Goal: Task Accomplishment & Management: Check status

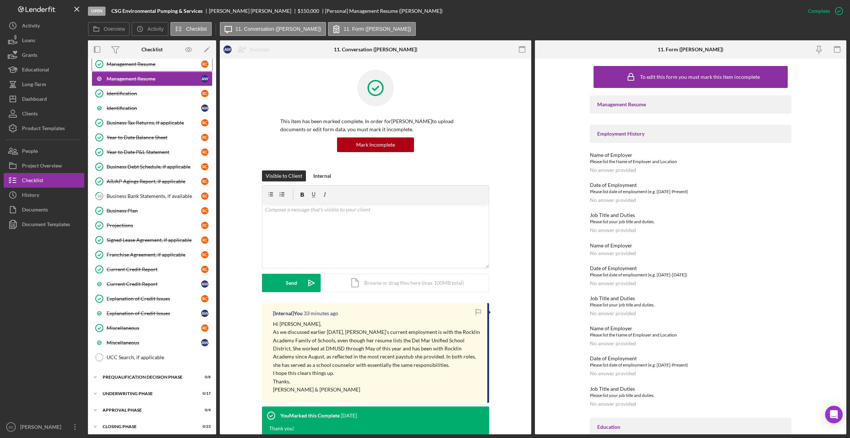
scroll to position [332, 0]
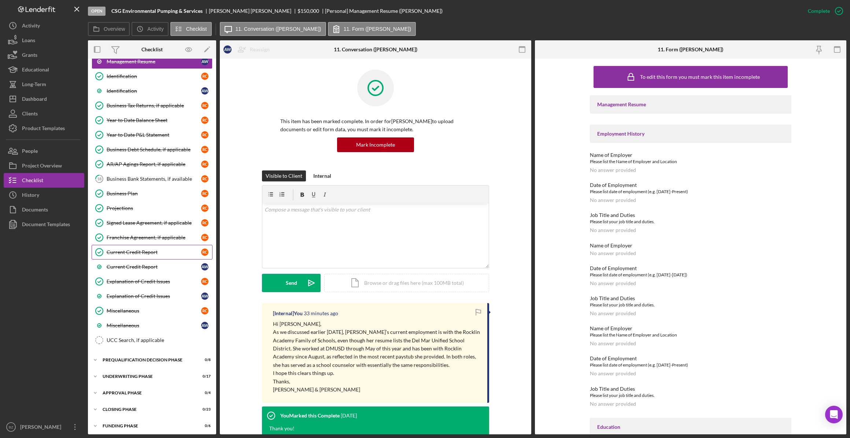
click at [154, 249] on div "Current Credit Report" at bounding box center [154, 252] width 94 height 6
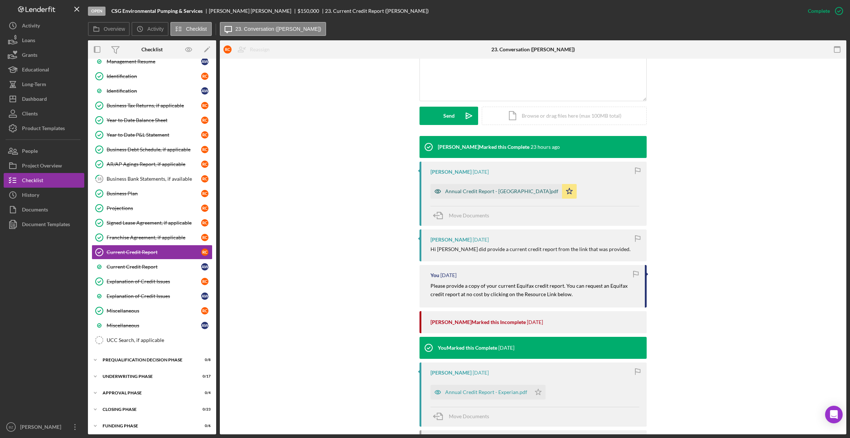
scroll to position [166, 0]
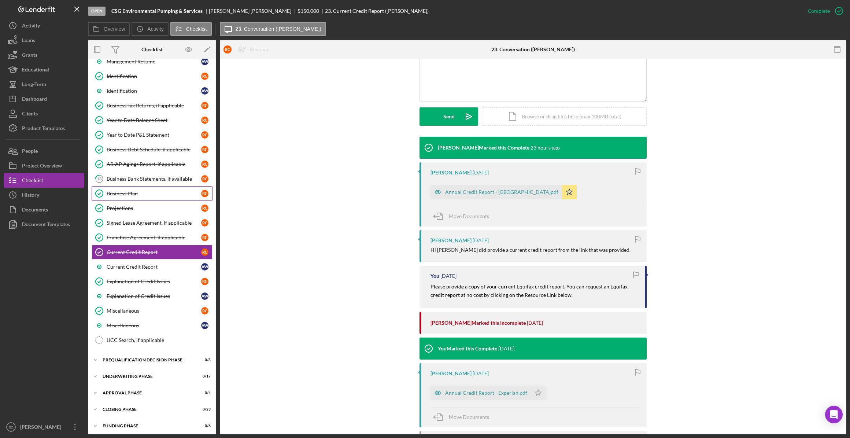
click at [136, 190] on div "Business Plan" at bounding box center [154, 193] width 94 height 6
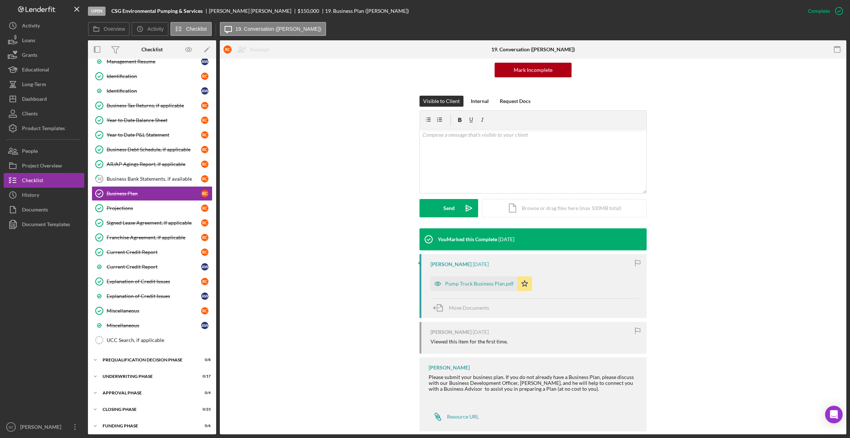
scroll to position [86, 0]
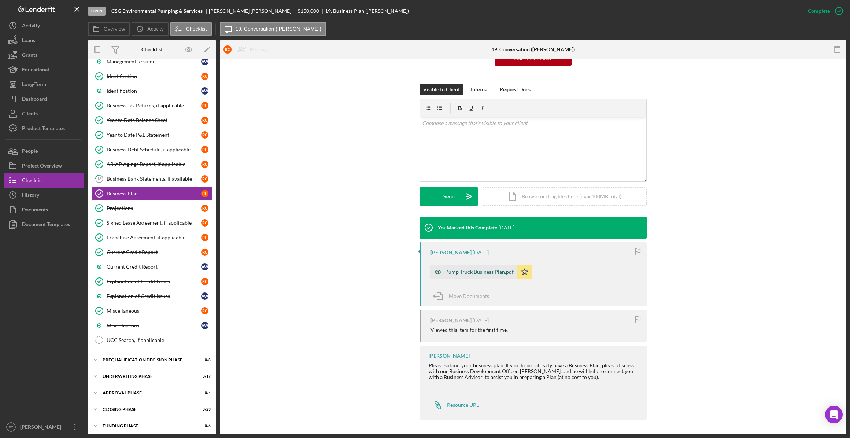
click at [483, 274] on div "Pump Truck Business Plan.pdf" at bounding box center [479, 272] width 68 height 6
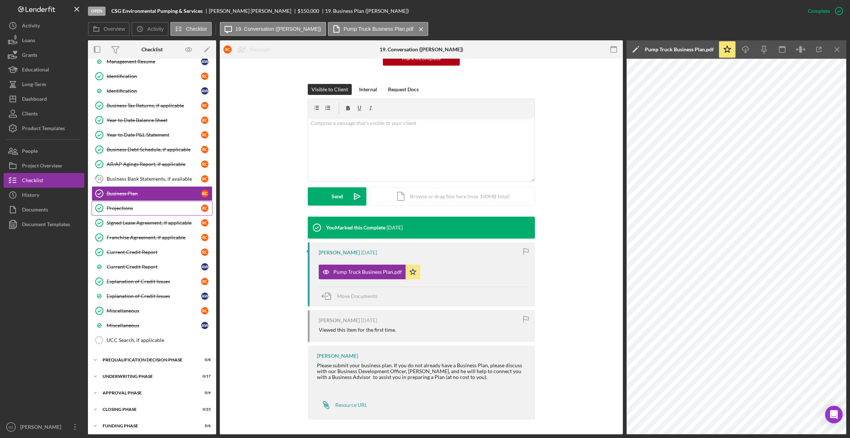
click at [131, 205] on div "Projections" at bounding box center [154, 208] width 94 height 6
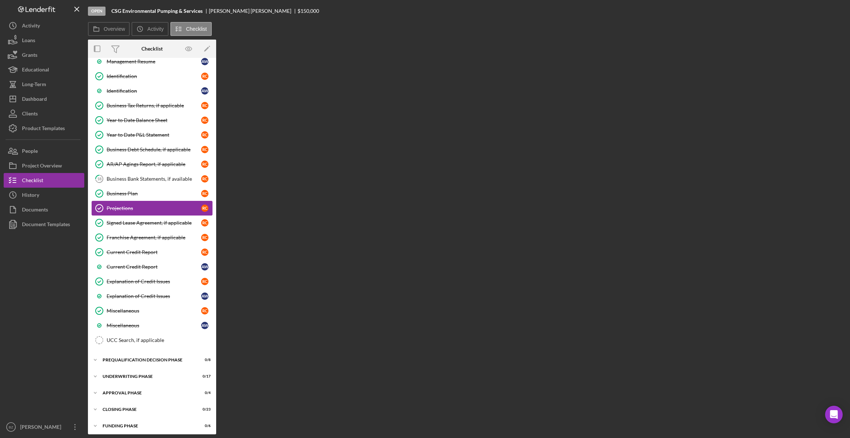
scroll to position [332, 0]
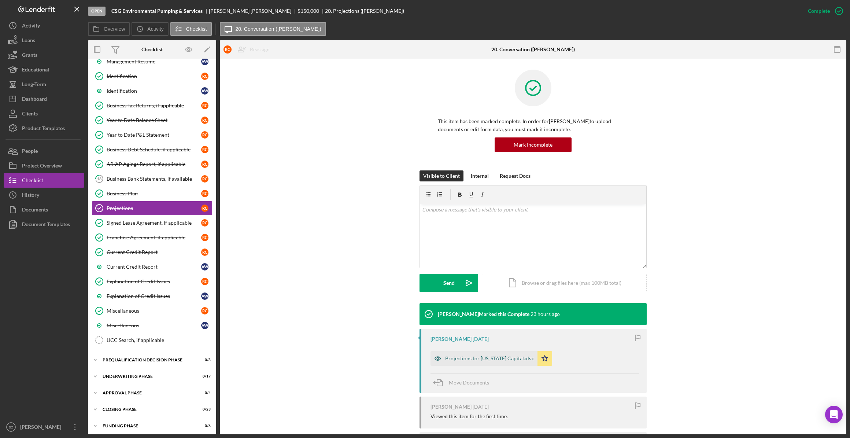
click at [505, 360] on div "Projections for [US_STATE] Capital.xlsx" at bounding box center [489, 358] width 89 height 6
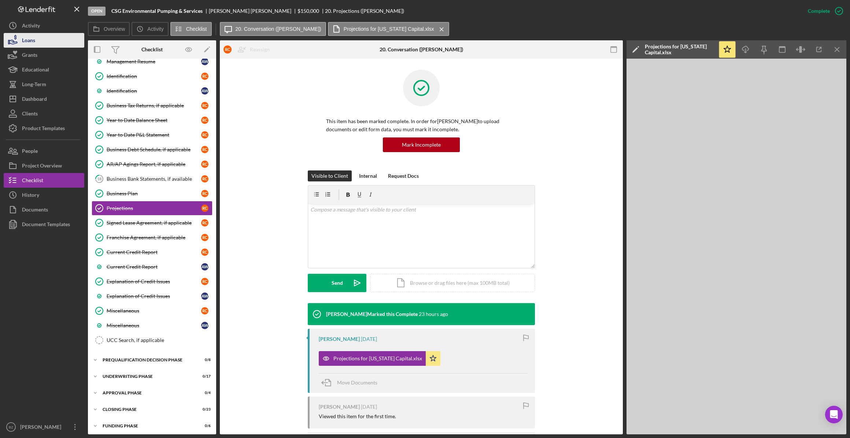
click at [41, 44] on button "Loans" at bounding box center [44, 40] width 81 height 15
